Goal: Task Accomplishment & Management: Use online tool/utility

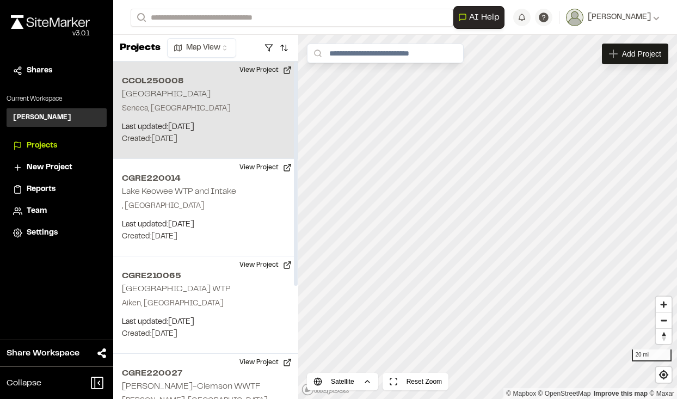
click at [201, 95] on div "CCOL250008 [GEOGRAPHIC_DATA], [GEOGRAPHIC_DATA] Last updated: [DATE] Budget: $ …" at bounding box center [205, 109] width 185 height 97
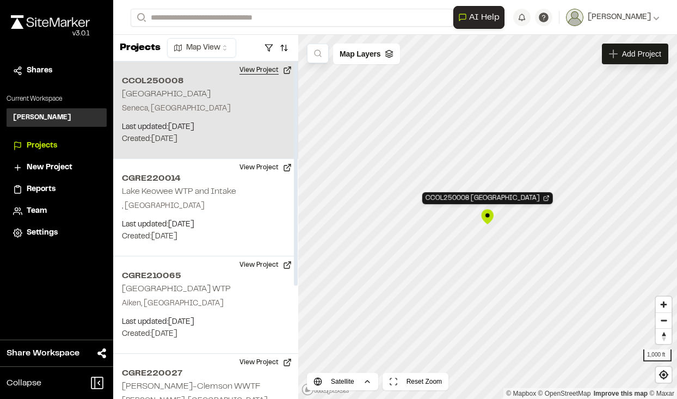
click at [288, 64] on button "View Project" at bounding box center [265, 69] width 65 height 17
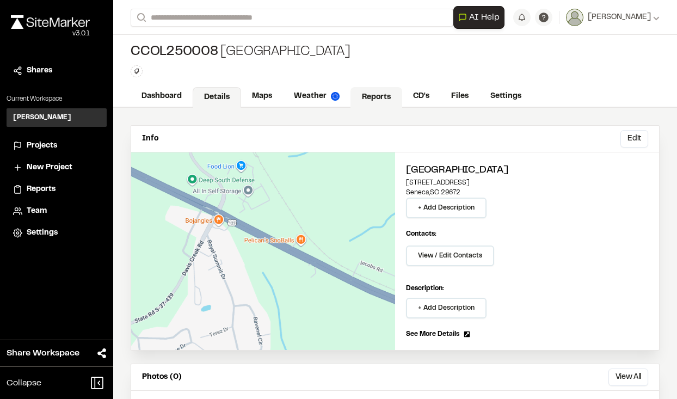
click at [360, 90] on link "Reports" at bounding box center [376, 97] width 52 height 21
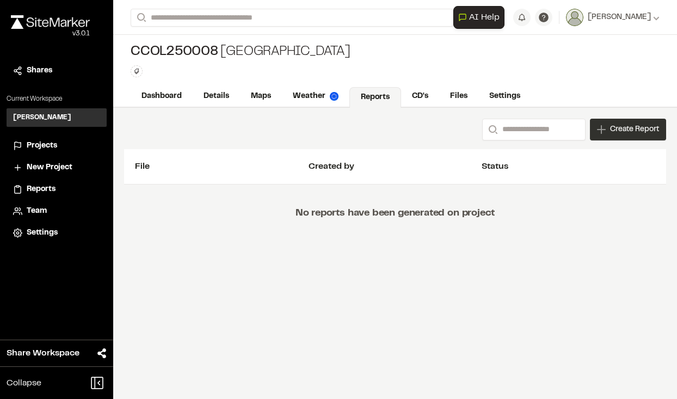
click at [614, 127] on span "Create Report" at bounding box center [634, 129] width 49 height 12
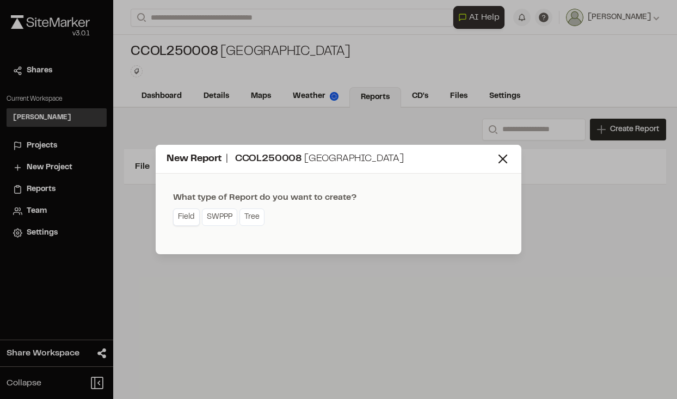
click at [193, 212] on link "Field" at bounding box center [186, 216] width 27 height 17
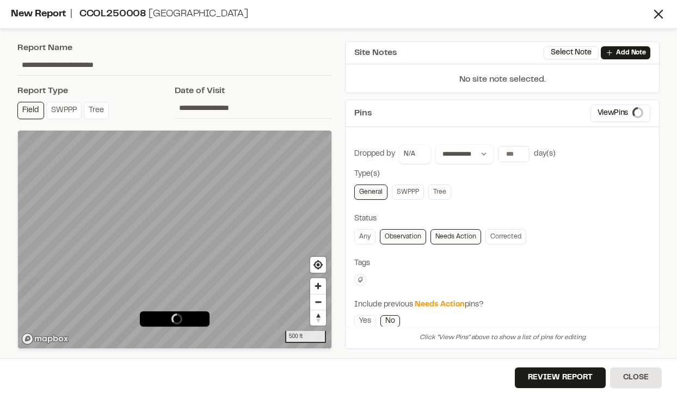
type input "**********"
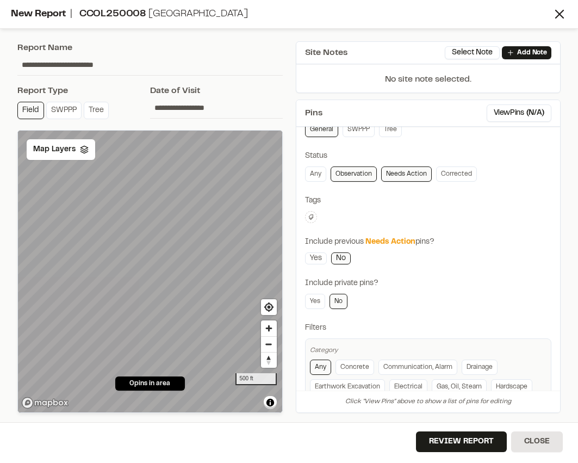
scroll to position [110, 0]
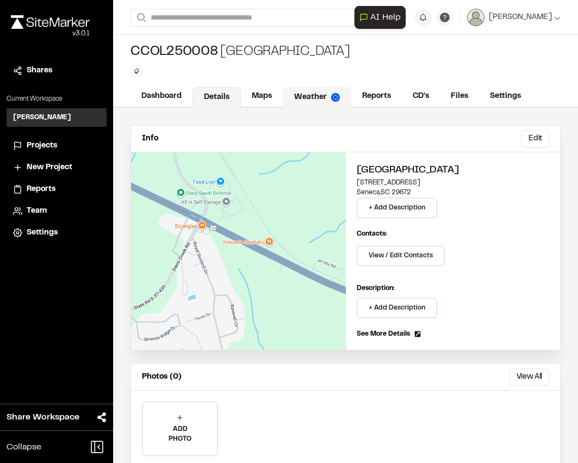
click at [317, 94] on link "Weather" at bounding box center [317, 97] width 69 height 21
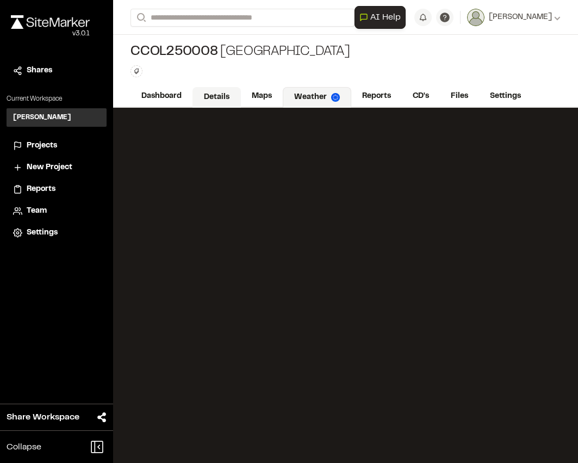
click at [212, 90] on link "Details" at bounding box center [217, 97] width 48 height 21
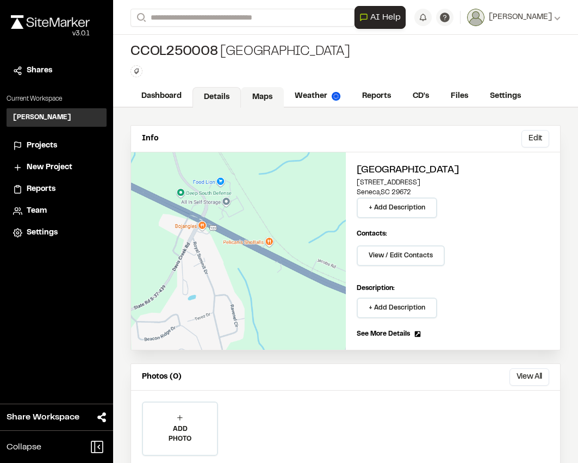
click at [269, 90] on link "Maps" at bounding box center [262, 97] width 43 height 21
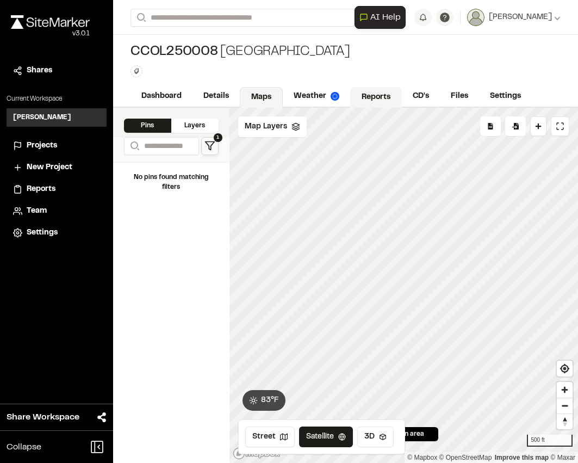
click at [373, 96] on link "Reports" at bounding box center [376, 97] width 52 height 21
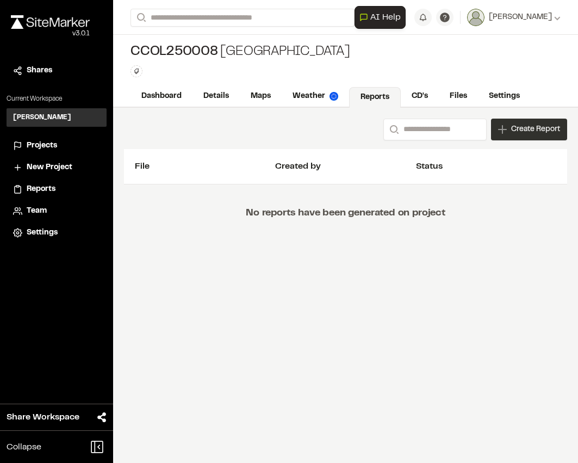
click at [517, 132] on span "Create Report" at bounding box center [535, 129] width 49 height 12
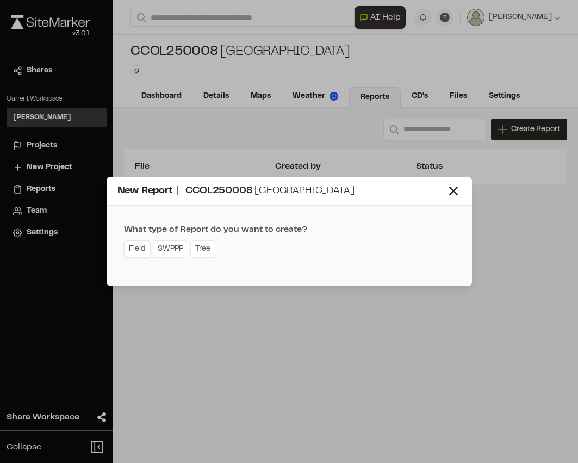
click at [144, 250] on link "Field" at bounding box center [137, 248] width 27 height 17
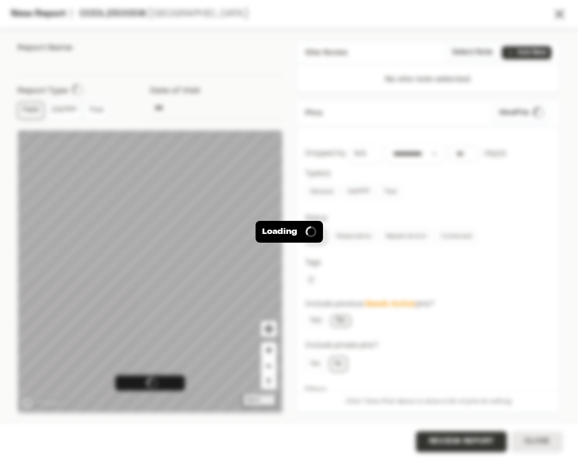
type input "**********"
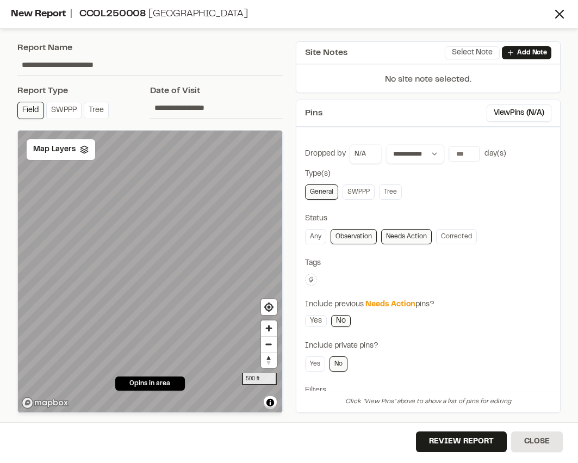
click at [478, 50] on button "Select Note" at bounding box center [472, 52] width 55 height 13
click at [478, 50] on div "Site Notes (0) No site notes have been recorded on project Close" at bounding box center [289, 240] width 578 height 463
click at [189, 103] on input "**********" at bounding box center [216, 107] width 133 height 21
click at [190, 103] on input "**********" at bounding box center [216, 107] width 133 height 21
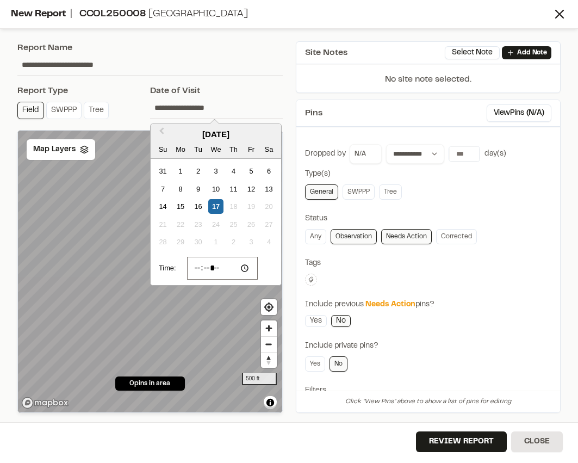
click at [215, 77] on div "**********" at bounding box center [150, 227] width 279 height 385
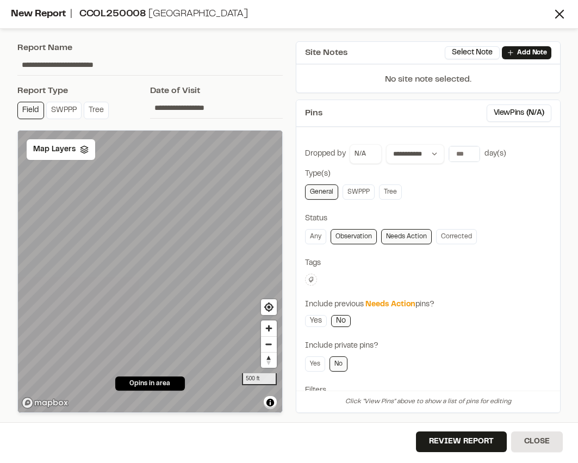
click at [203, 108] on input "**********" at bounding box center [216, 107] width 133 height 21
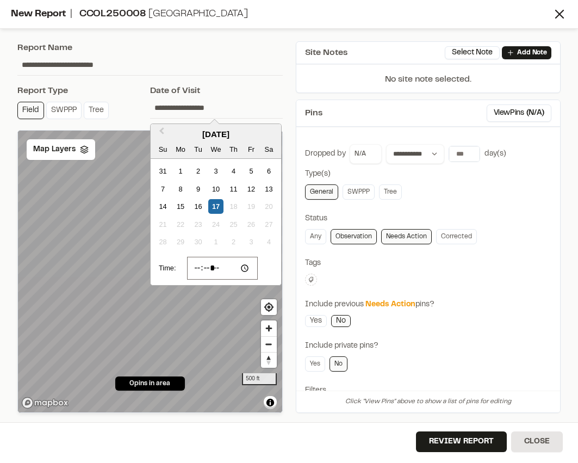
click at [203, 108] on input "**********" at bounding box center [216, 107] width 133 height 21
click at [224, 69] on input "**********" at bounding box center [149, 64] width 265 height 21
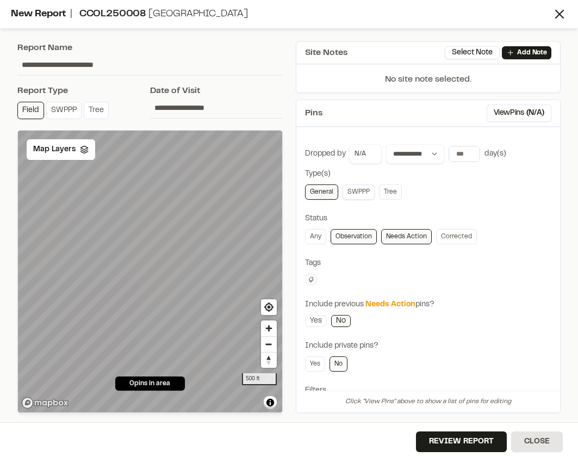
click at [358, 194] on link "SWPPP" at bounding box center [359, 191] width 32 height 15
click at [361, 191] on link "SWPPP" at bounding box center [359, 191] width 32 height 15
click at [325, 189] on link "General" at bounding box center [321, 191] width 33 height 15
click at [359, 189] on link "SWPPP" at bounding box center [359, 191] width 32 height 15
click at [391, 188] on link "Tree" at bounding box center [390, 191] width 23 height 15
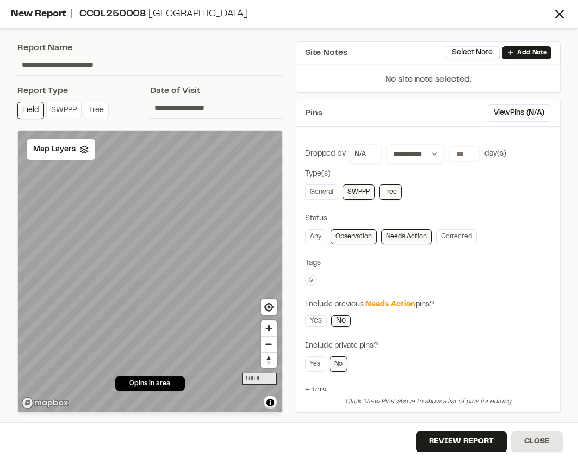
click at [350, 189] on link "SWPPP" at bounding box center [359, 191] width 32 height 15
drag, startPoint x: 323, startPoint y: 188, endPoint x: 347, endPoint y: 194, distance: 24.0
click at [327, 190] on link "General" at bounding box center [321, 191] width 33 height 15
drag, startPoint x: 367, startPoint y: 195, endPoint x: 390, endPoint y: 197, distance: 23.0
click at [370, 197] on link "SWPPP" at bounding box center [359, 191] width 32 height 15
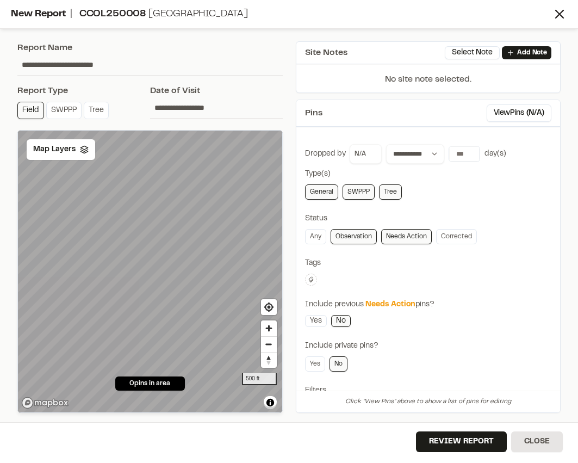
click at [391, 197] on link "Tree" at bounding box center [390, 191] width 23 height 15
click at [354, 193] on link "SWPPP" at bounding box center [359, 191] width 32 height 15
click at [318, 191] on link "General" at bounding box center [321, 191] width 33 height 15
click at [406, 194] on div "General SWPPP Tree" at bounding box center [428, 191] width 247 height 15
click at [313, 278] on icon at bounding box center [311, 279] width 7 height 7
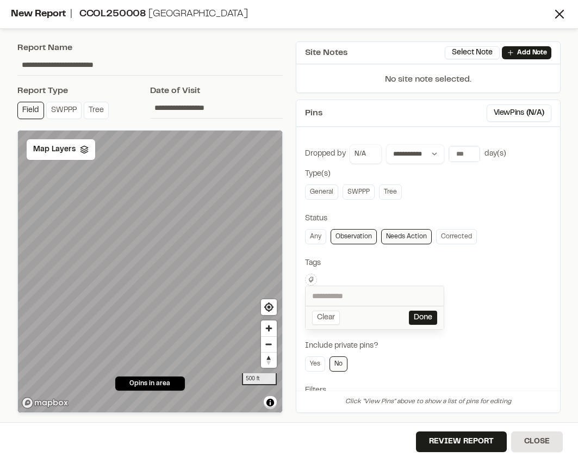
click at [358, 290] on input "text" at bounding box center [375, 296] width 138 height 20
type input "*******"
click at [330, 316] on button "Clear" at bounding box center [326, 318] width 28 height 14
click at [384, 268] on div at bounding box center [289, 231] width 578 height 463
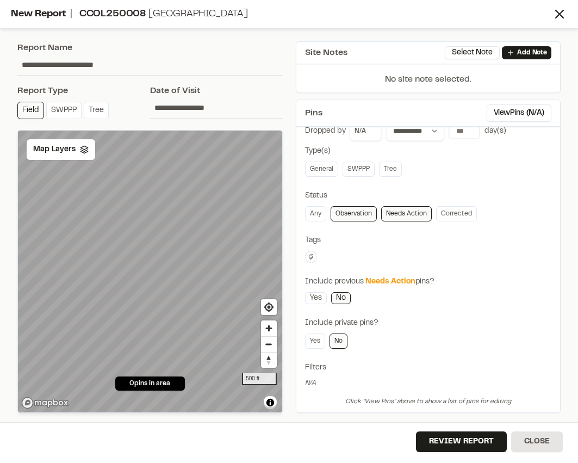
scroll to position [35, 0]
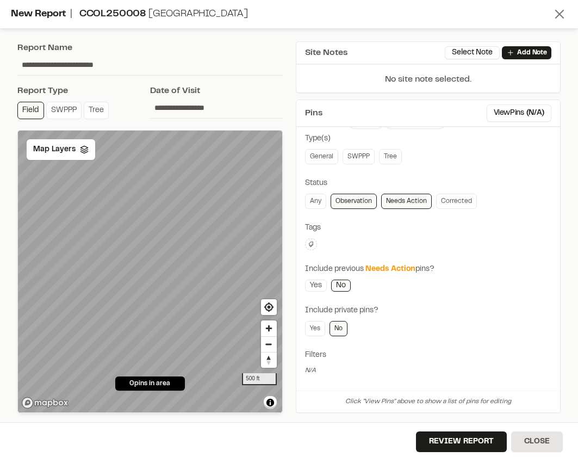
click at [564, 16] on icon at bounding box center [559, 14] width 15 height 15
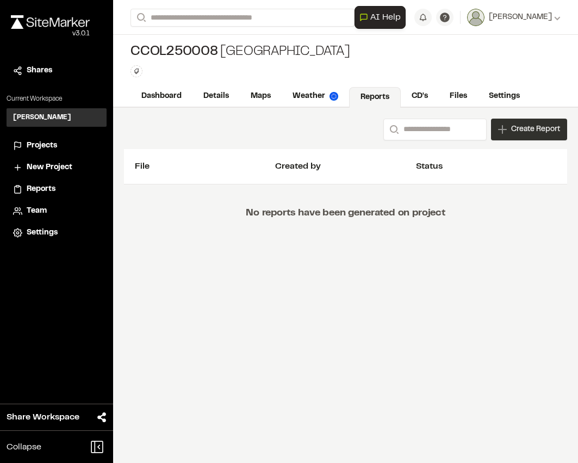
click at [526, 122] on div "Create Report" at bounding box center [529, 130] width 76 height 22
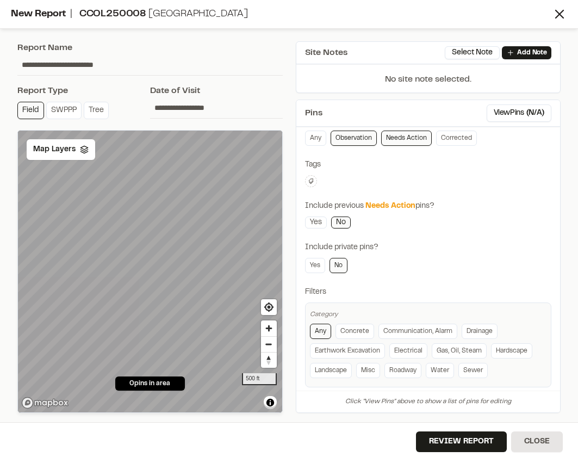
scroll to position [110, 0]
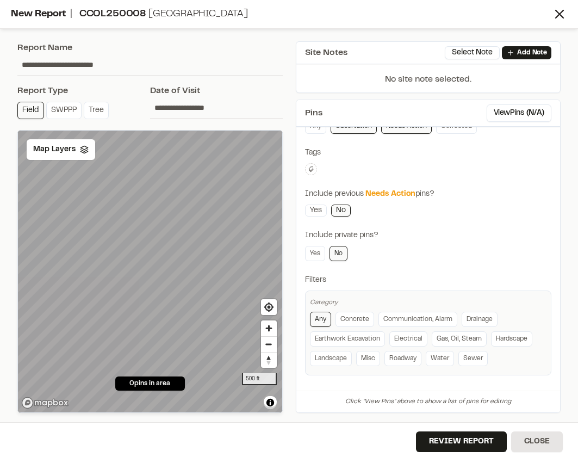
click at [305, 168] on div "**********" at bounding box center [428, 204] width 264 height 359
click at [311, 168] on icon at bounding box center [311, 169] width 7 height 7
click at [426, 209] on button "Done" at bounding box center [423, 207] width 28 height 14
click at [454, 195] on div "Include previous Needs Action pins?" at bounding box center [428, 194] width 247 height 12
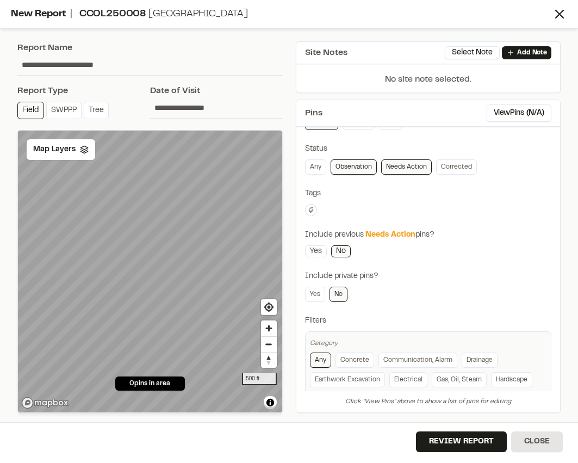
scroll to position [0, 0]
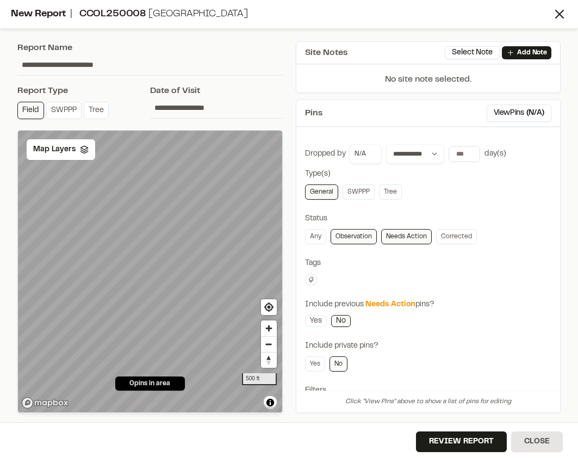
click at [312, 278] on icon at bounding box center [311, 279] width 7 height 7
click at [387, 299] on input "text" at bounding box center [375, 296] width 138 height 20
click at [365, 281] on div at bounding box center [289, 231] width 578 height 463
click at [310, 175] on div "Type(s)" at bounding box center [428, 174] width 247 height 12
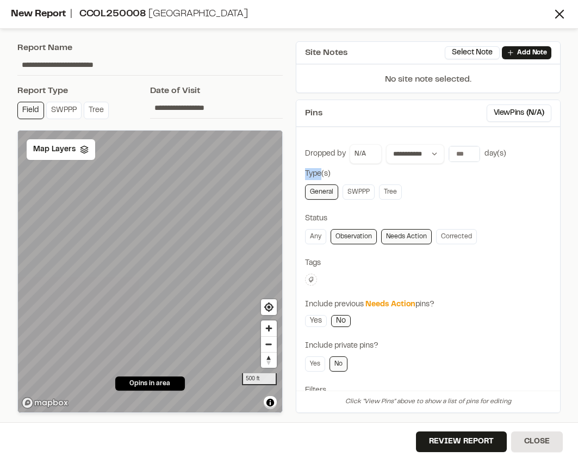
click at [310, 175] on div "Type(s)" at bounding box center [428, 174] width 247 height 12
click at [415, 192] on div "General SWPPP Tree" at bounding box center [428, 191] width 247 height 15
click at [348, 184] on div "**********" at bounding box center [428, 315] width 247 height 342
click at [354, 186] on link "SWPPP" at bounding box center [359, 191] width 32 height 15
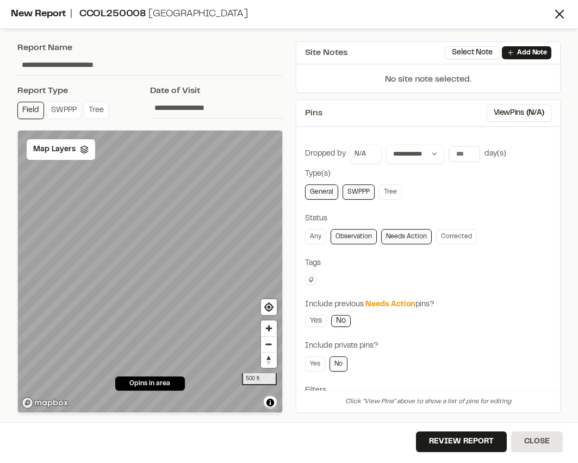
click at [353, 189] on link "SWPPP" at bounding box center [359, 191] width 32 height 15
drag, startPoint x: 321, startPoint y: 187, endPoint x: 332, endPoint y: 193, distance: 12.4
click at [321, 187] on link "General" at bounding box center [321, 191] width 33 height 15
click at [379, 196] on link "Tree" at bounding box center [390, 191] width 23 height 15
click at [366, 196] on link "SWPPP" at bounding box center [359, 191] width 32 height 15
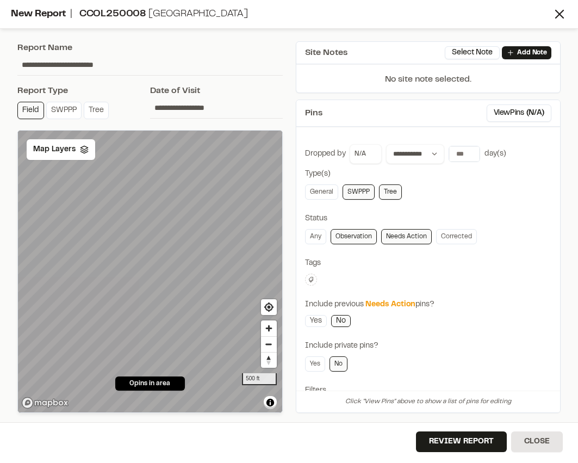
click at [394, 196] on link "Tree" at bounding box center [390, 191] width 23 height 15
click at [313, 191] on link "General" at bounding box center [321, 191] width 33 height 15
click at [344, 191] on link "SWPPP" at bounding box center [359, 191] width 32 height 15
click at [474, 197] on div "General SWPPP Tree" at bounding box center [428, 191] width 247 height 15
